Goal: Task Accomplishment & Management: Manage account settings

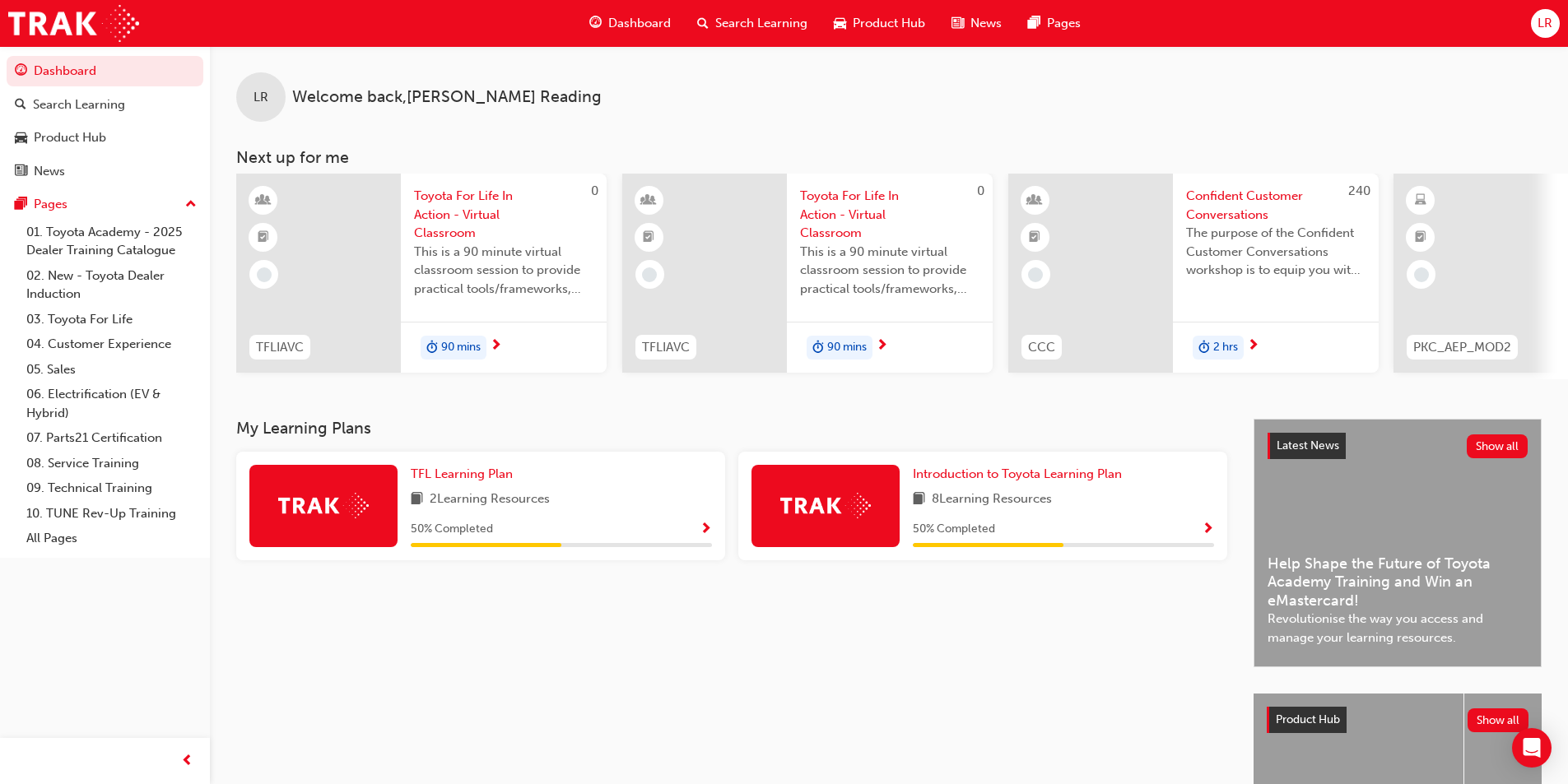
click at [1542, 24] on span "LR" at bounding box center [1544, 23] width 15 height 19
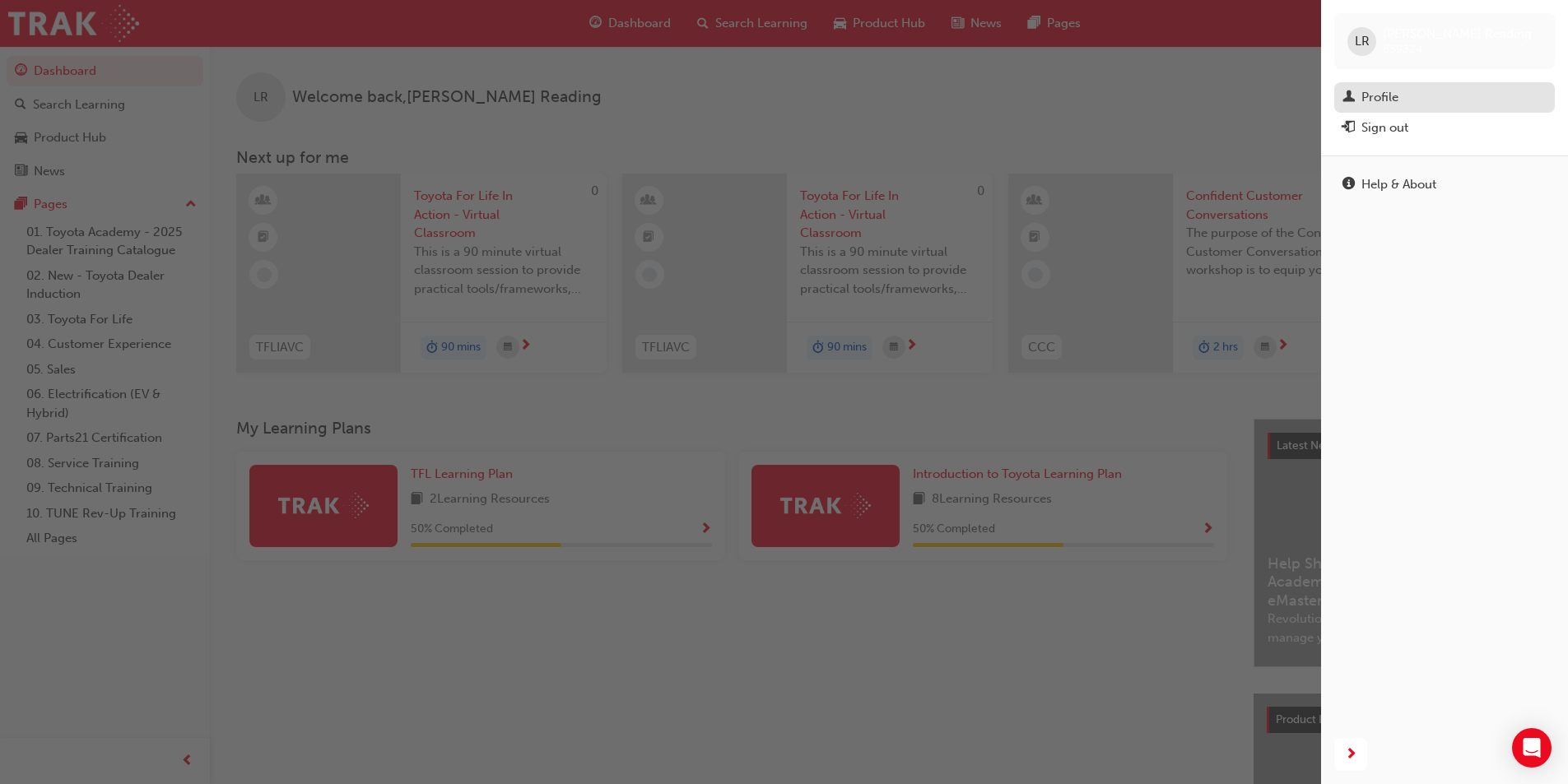
click at [1432, 91] on div "Profile" at bounding box center [1444, 97] width 204 height 21
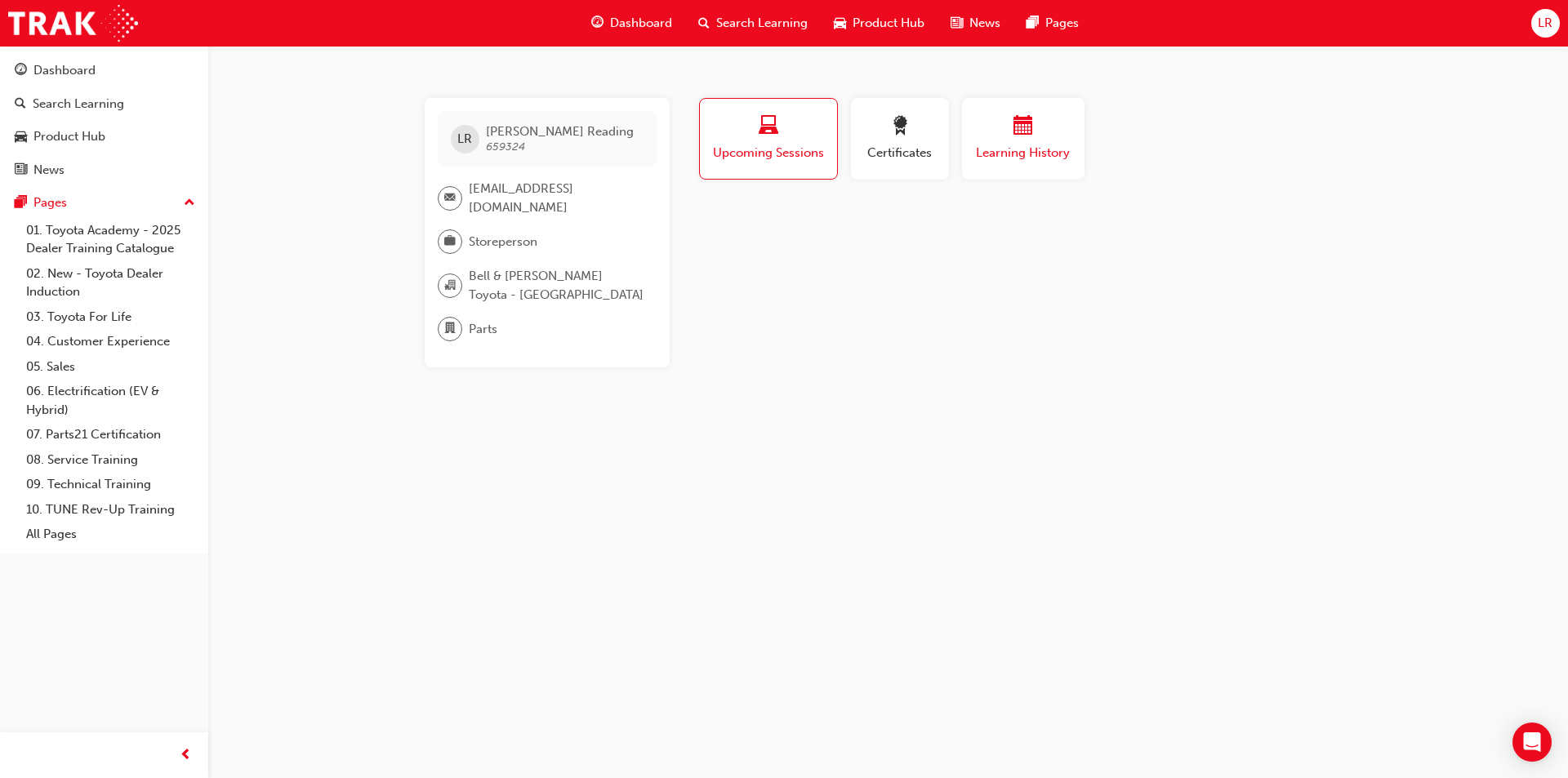
click at [1016, 159] on span "Learning History" at bounding box center [1024, 153] width 98 height 19
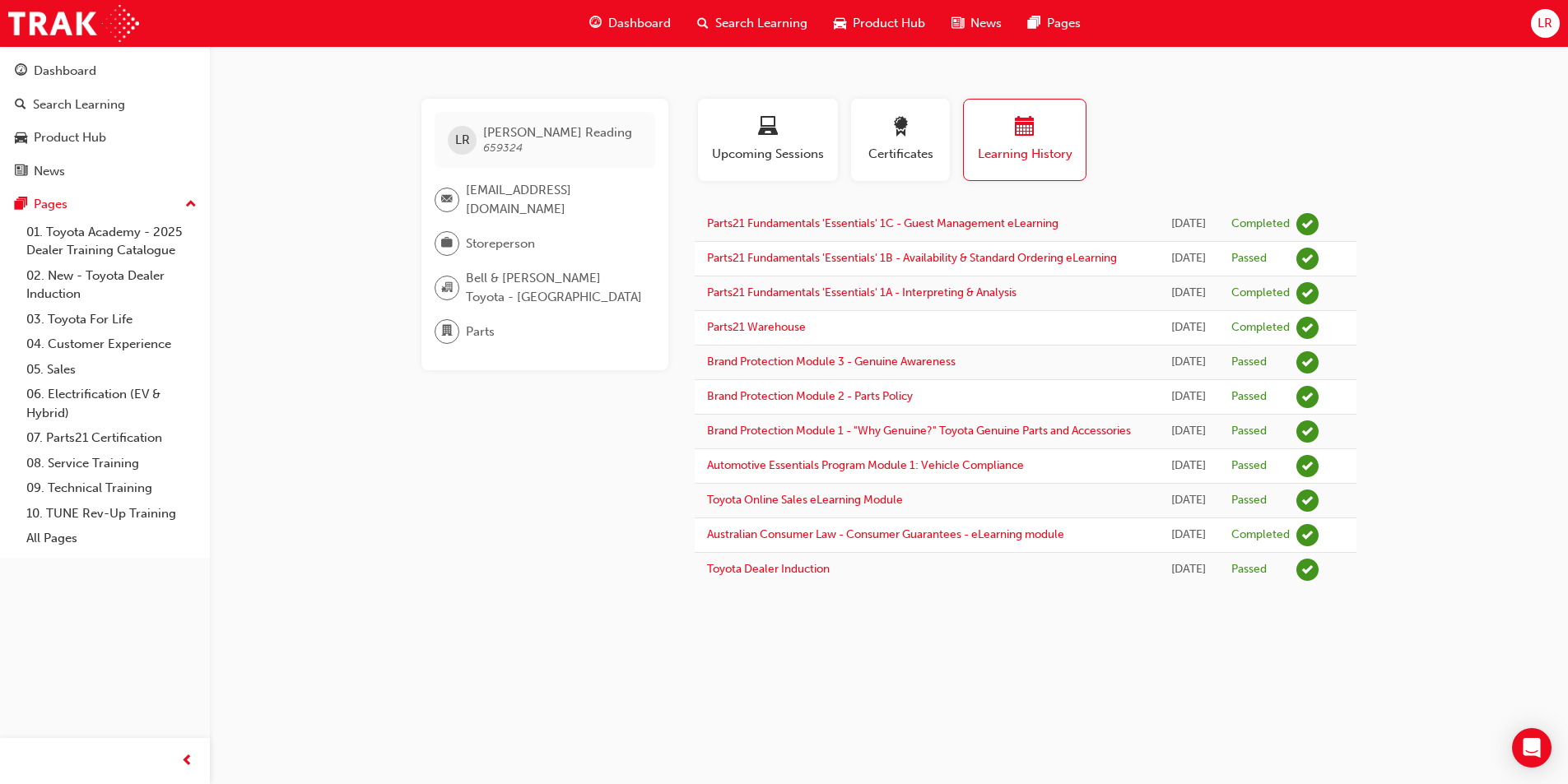
click at [1555, 30] on div "LR" at bounding box center [1545, 24] width 29 height 29
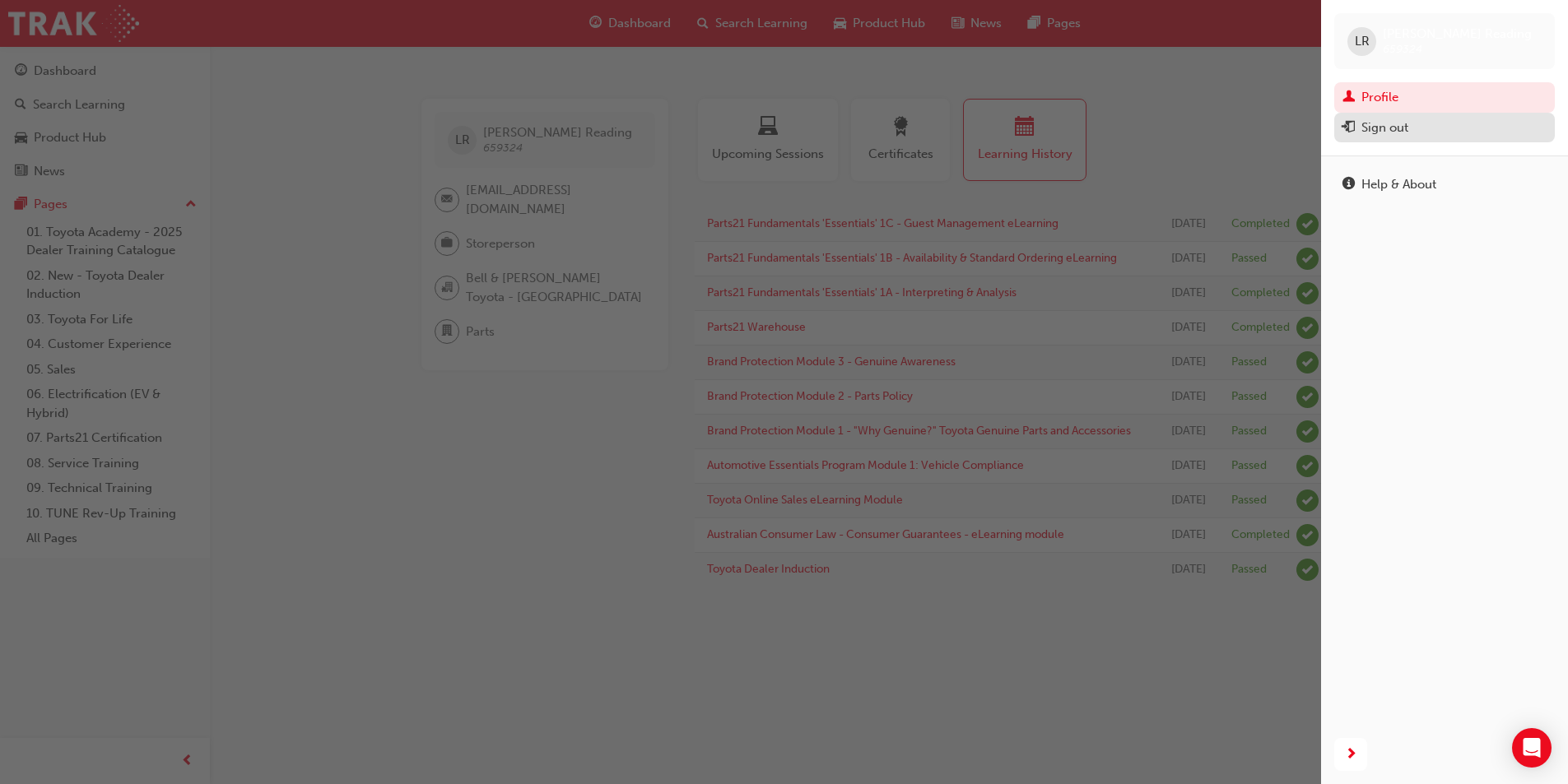
click at [1388, 136] on div "Sign out" at bounding box center [1385, 127] width 47 height 19
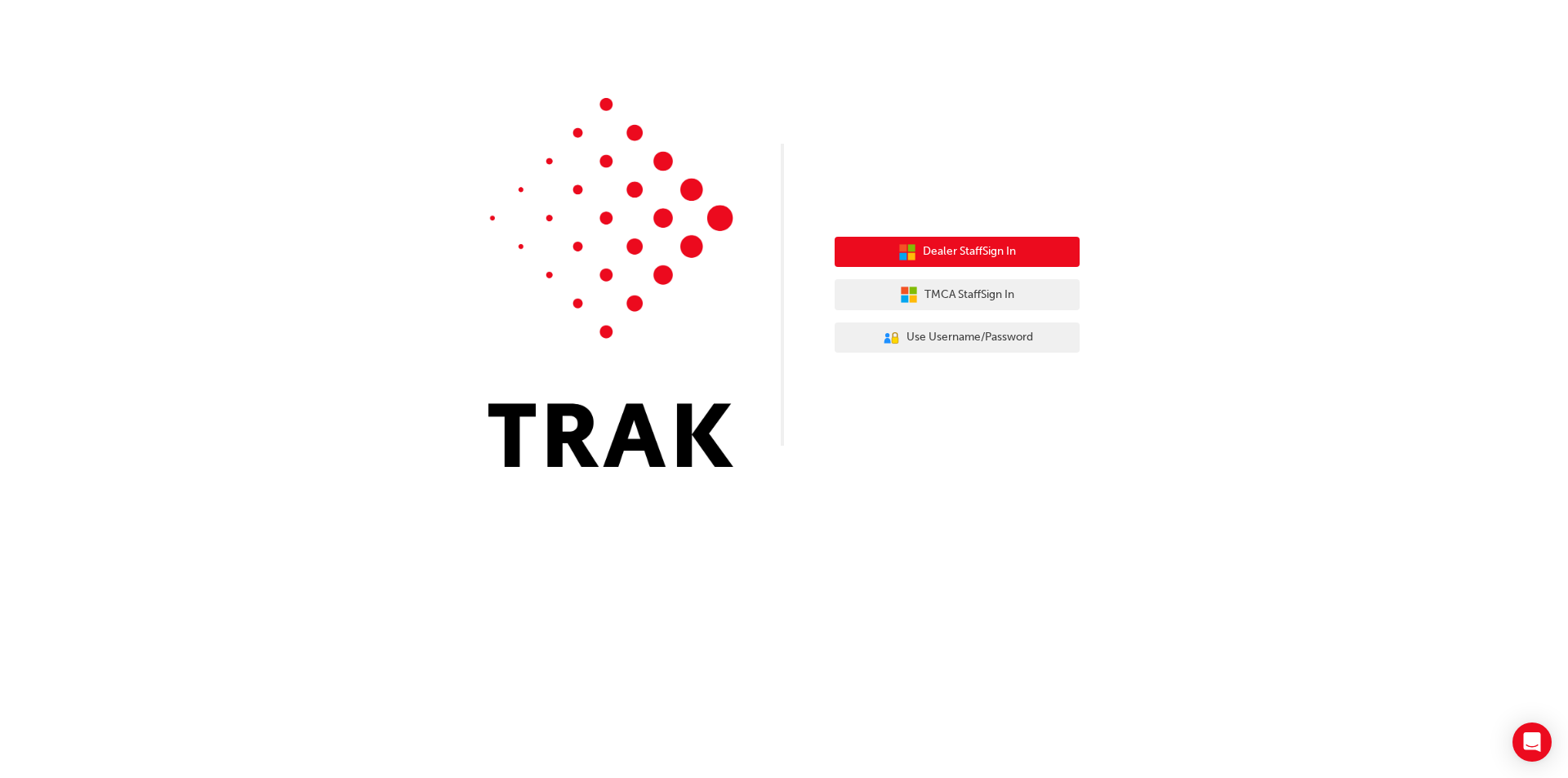
click at [942, 255] on span "Dealer Staff Sign In" at bounding box center [969, 252] width 93 height 19
